Goal: Check status: Check status

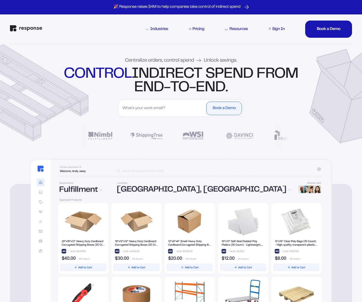
click at [280, 29] on div "Sign In" at bounding box center [278, 29] width 12 height 4
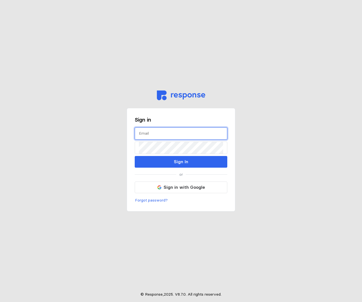
click at [159, 133] on input "text" at bounding box center [181, 134] width 84 height 12
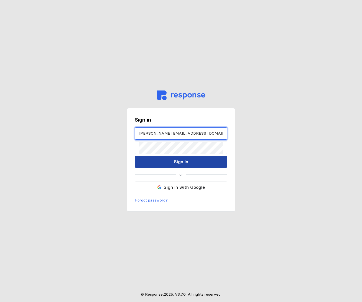
type input "[PERSON_NAME][EMAIL_ADDRESS][DOMAIN_NAME]"
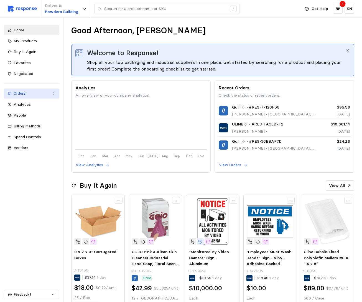
click at [44, 96] on div "Orders" at bounding box center [32, 93] width 36 height 6
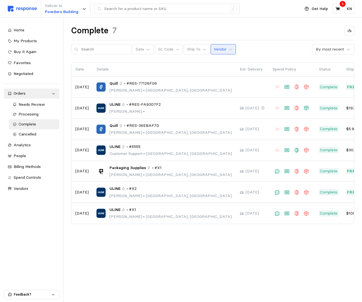
click at [218, 50] on p "Vendor" at bounding box center [220, 49] width 13 height 6
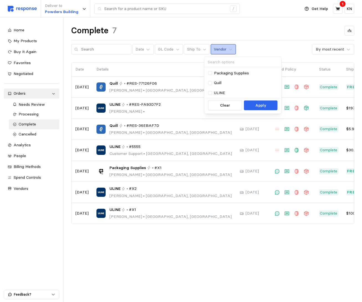
click at [218, 50] on p "Vendor" at bounding box center [220, 49] width 13 height 6
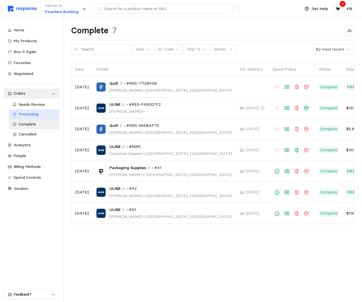
click at [30, 116] on span "Processing" at bounding box center [29, 113] width 20 height 5
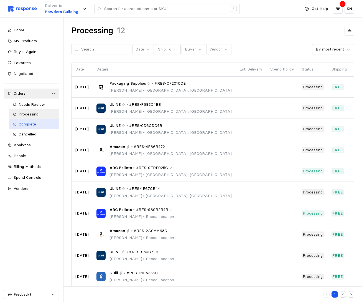
click at [35, 125] on span "Complete" at bounding box center [27, 123] width 17 height 5
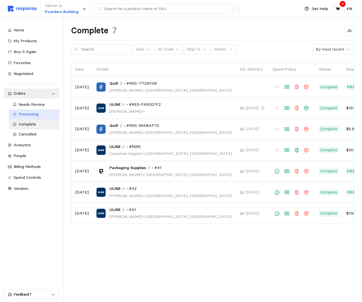
click at [43, 112] on div "Processing" at bounding box center [37, 114] width 37 height 6
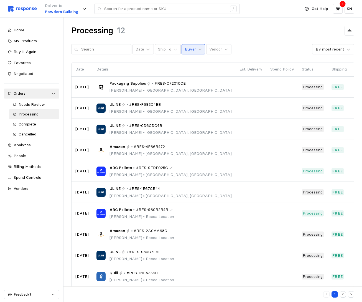
click at [185, 48] on p "Buyer" at bounding box center [190, 49] width 11 height 6
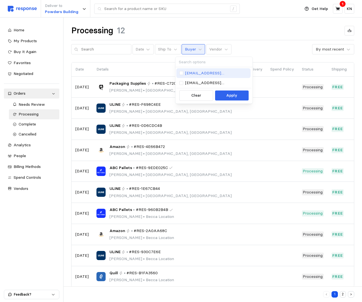
click at [196, 72] on p "becca@tryresponse.com" at bounding box center [216, 73] width 63 height 6
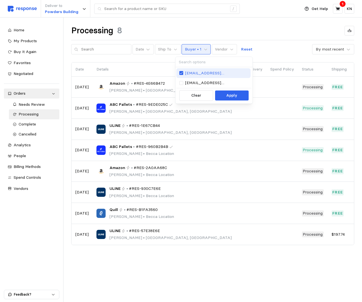
click at [195, 72] on p "becca@tryresponse.com" at bounding box center [216, 73] width 63 height 6
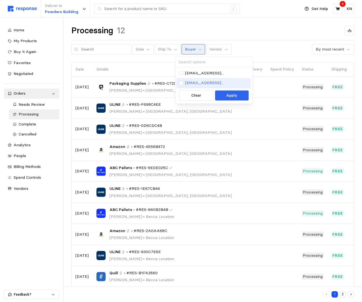
click at [196, 83] on p "rxcreger@gmail.com" at bounding box center [216, 83] width 63 height 6
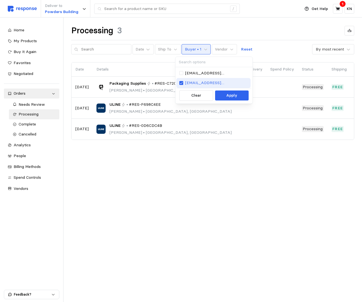
click at [196, 83] on p "rxcreger@gmail.com" at bounding box center [216, 83] width 63 height 6
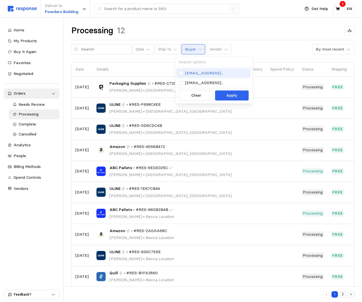
click at [204, 71] on p "becca@tryresponse.com" at bounding box center [216, 73] width 63 height 6
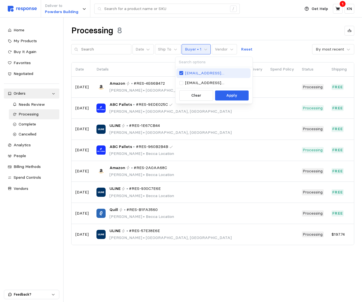
click at [203, 71] on p "becca@tryresponse.com" at bounding box center [216, 73] width 63 height 6
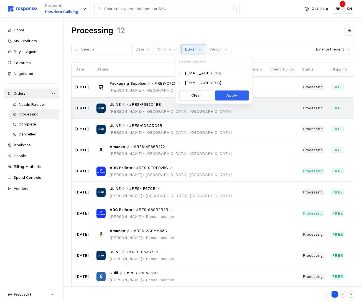
click at [144, 109] on p "Rebecca Creger • Atlanta, GA" at bounding box center [171, 111] width 122 height 6
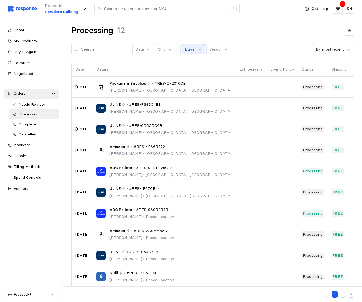
click at [182, 49] on button "Buyer" at bounding box center [194, 49] width 24 height 11
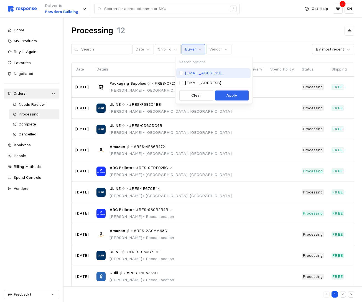
click at [211, 73] on p "becca@tryresponse.com" at bounding box center [216, 73] width 63 height 6
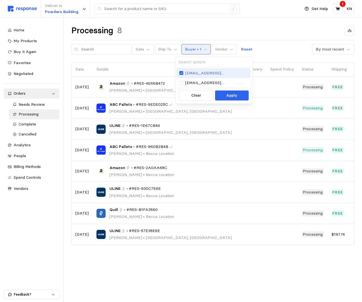
click at [211, 73] on p "becca@tryresponse.com" at bounding box center [216, 73] width 63 height 6
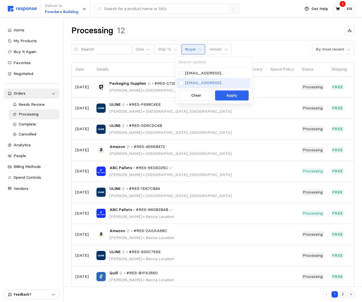
click at [205, 82] on p "rxcreger@gmail.com" at bounding box center [216, 83] width 63 height 6
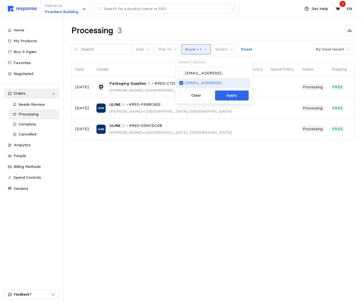
click at [205, 82] on p "rxcreger@gmail.com" at bounding box center [216, 83] width 63 height 6
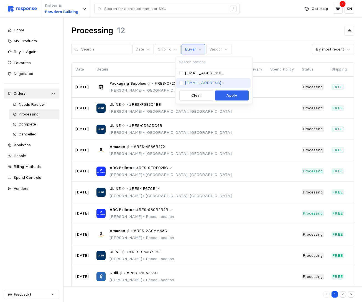
click at [205, 82] on p "rxcreger@gmail.com" at bounding box center [216, 83] width 63 height 6
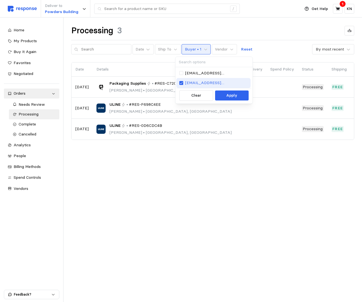
click at [205, 82] on p "rxcreger@gmail.com" at bounding box center [216, 83] width 63 height 6
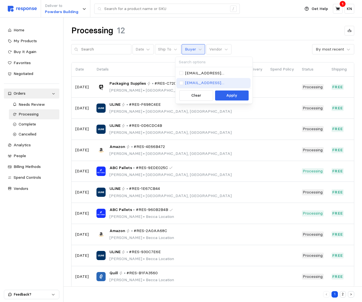
click at [205, 82] on p "rxcreger@gmail.com" at bounding box center [216, 83] width 63 height 6
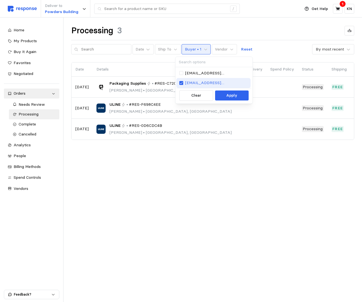
click at [205, 82] on p "rxcreger@gmail.com" at bounding box center [216, 83] width 63 height 6
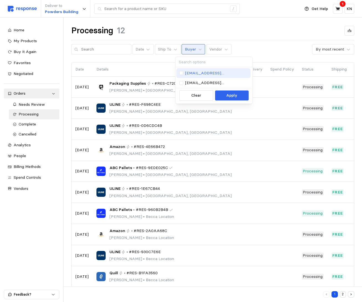
click at [205, 75] on p "becca@tryresponse.com" at bounding box center [216, 73] width 63 height 6
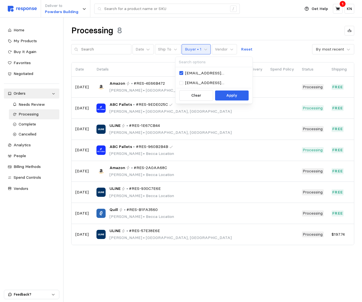
click at [262, 34] on div "Processing 8" at bounding box center [212, 30] width 283 height 11
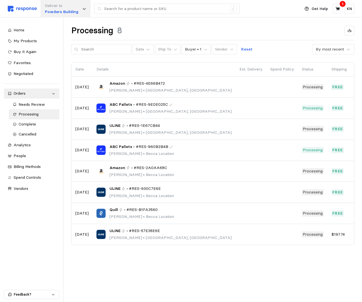
click at [75, 9] on p "Powders Building" at bounding box center [62, 12] width 34 height 6
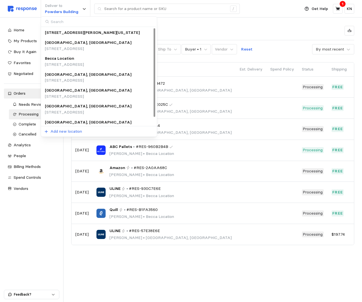
click at [95, 82] on p "4590 KENNY RD, COLUMBUS, OH, 43220-2776, United States" at bounding box center [88, 80] width 87 height 6
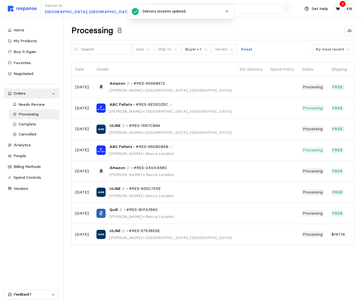
click at [227, 13] on button "button" at bounding box center [226, 11] width 7 height 7
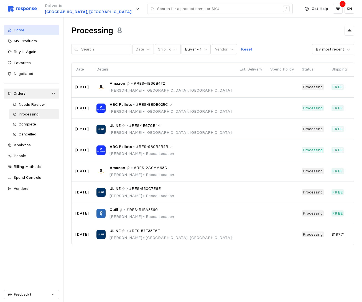
click at [38, 31] on div "Home" at bounding box center [35, 30] width 42 height 6
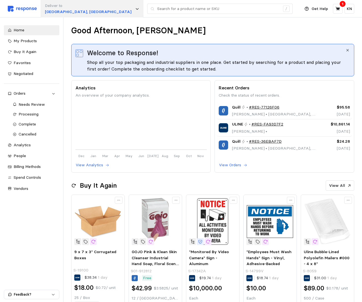
click at [81, 10] on div "Deliver to Columbus, OH" at bounding box center [92, 8] width 103 height 17
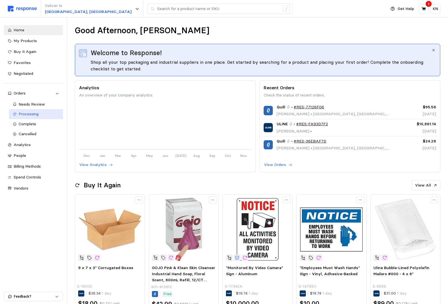
click at [47, 114] on div "Processing" at bounding box center [39, 114] width 41 height 6
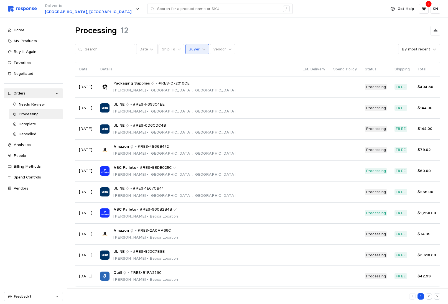
click at [189, 49] on p "Buyer" at bounding box center [194, 49] width 11 height 6
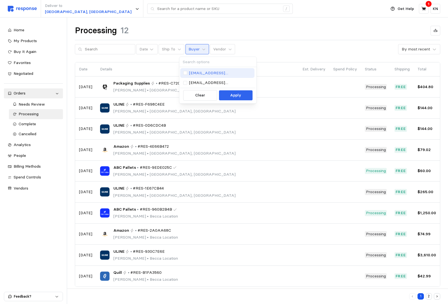
click at [196, 72] on p "becca@tryresponse.com" at bounding box center [220, 73] width 63 height 6
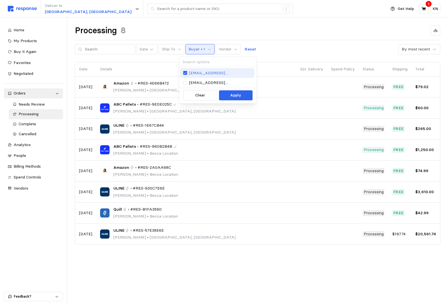
click at [196, 72] on p "becca@tryresponse.com" at bounding box center [220, 73] width 63 height 6
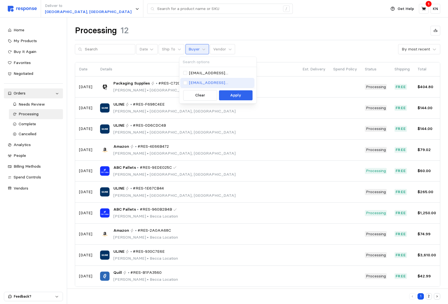
click at [196, 83] on p "rxcreger@gmail.com" at bounding box center [220, 83] width 63 height 6
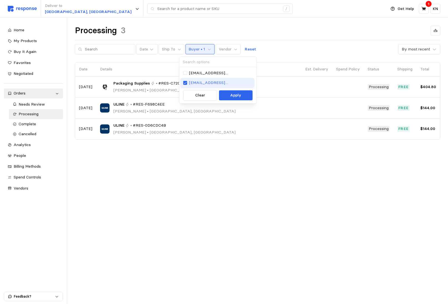
click at [196, 83] on p "rxcreger@gmail.com" at bounding box center [220, 83] width 63 height 6
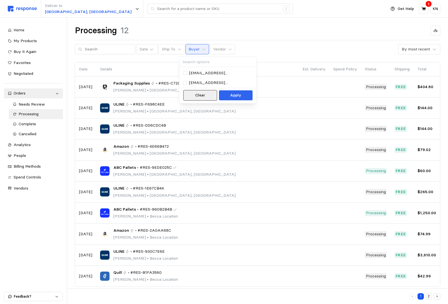
click at [201, 97] on p "Clear" at bounding box center [200, 95] width 10 height 6
click at [189, 49] on p "Buyer" at bounding box center [194, 49] width 11 height 6
click at [194, 72] on p "becca@tryresponse.com" at bounding box center [220, 73] width 63 height 6
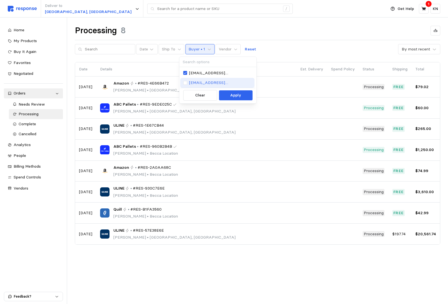
click at [194, 79] on div "rxcreger@gmail.com" at bounding box center [217, 83] width 74 height 10
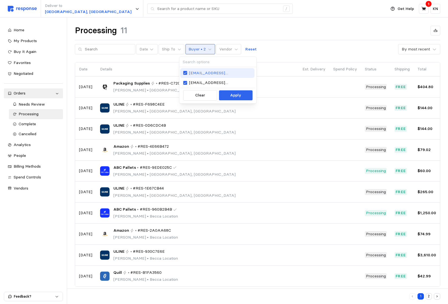
click at [227, 75] on p "becca@tryresponse.com" at bounding box center [220, 73] width 63 height 6
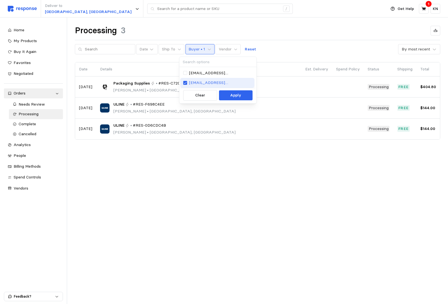
click at [225, 81] on p "rxcreger@gmail.com" at bounding box center [220, 83] width 63 height 6
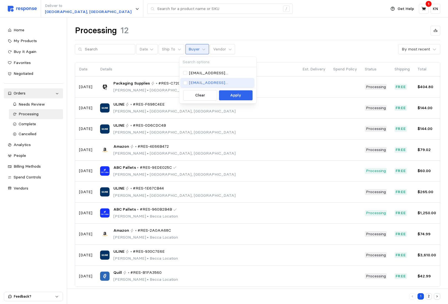
click at [226, 82] on p "rxcreger@gmail.com" at bounding box center [220, 83] width 63 height 6
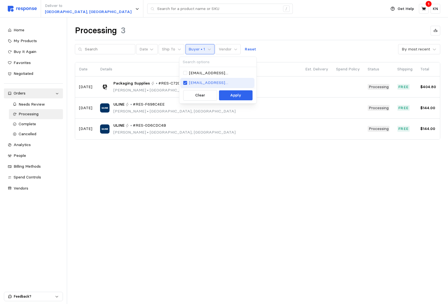
click at [225, 82] on p "rxcreger@gmail.com" at bounding box center [220, 83] width 63 height 6
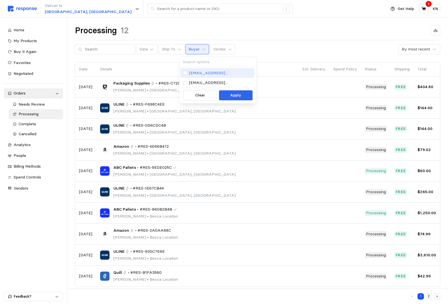
click at [225, 72] on p "becca@tryresponse.com" at bounding box center [220, 73] width 63 height 6
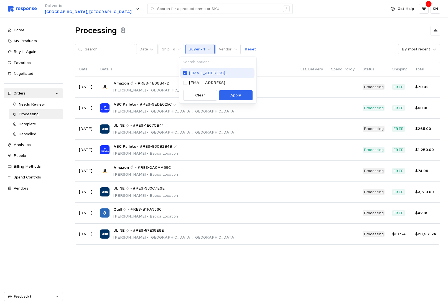
click at [225, 72] on p "becca@tryresponse.com" at bounding box center [220, 73] width 63 height 6
